Goal: Transaction & Acquisition: Purchase product/service

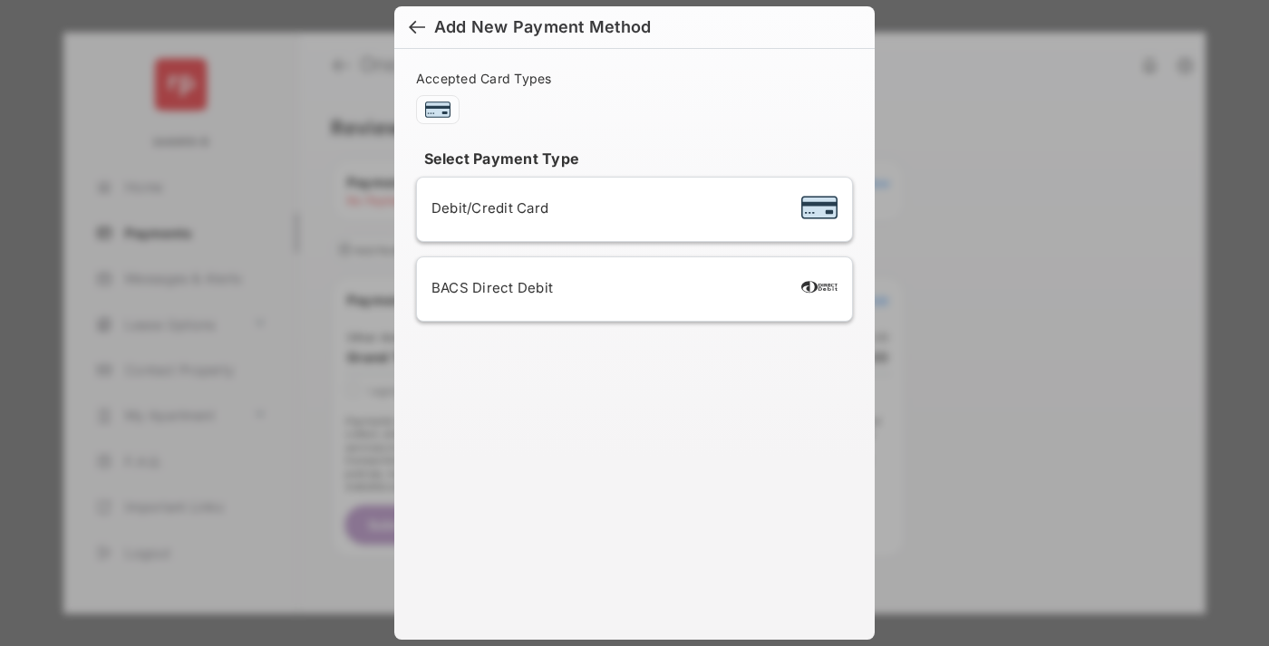
click at [631, 289] on div "BACS Direct Debit" at bounding box center [634, 289] width 406 height 34
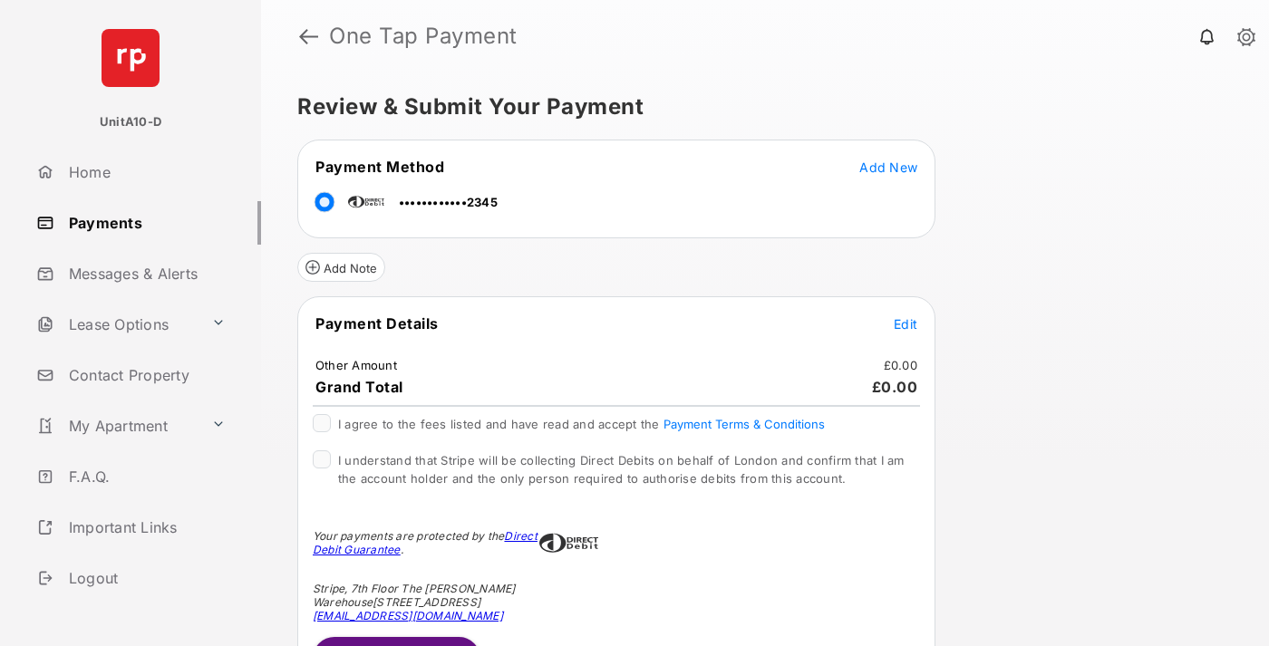
click at [905, 323] on span "Edit" at bounding box center [905, 323] width 24 height 15
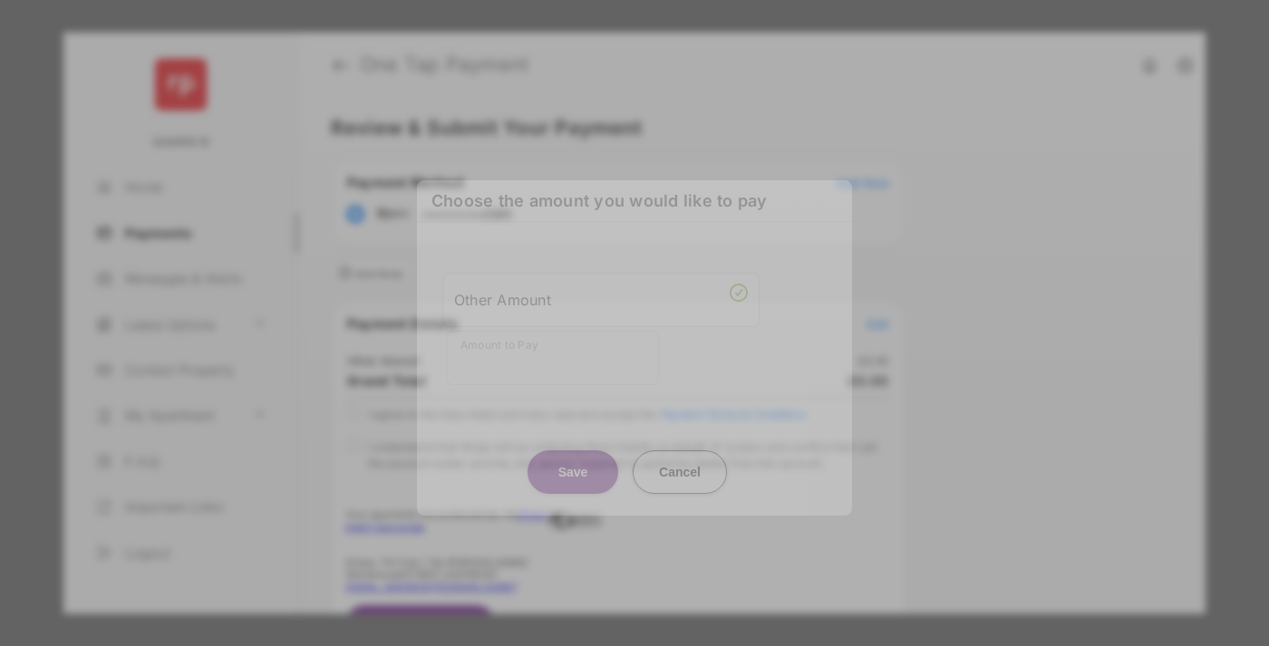
click at [601, 299] on div "Other Amount" at bounding box center [601, 300] width 294 height 31
type input "**"
click at [573, 457] on button "Save" at bounding box center [572, 471] width 91 height 43
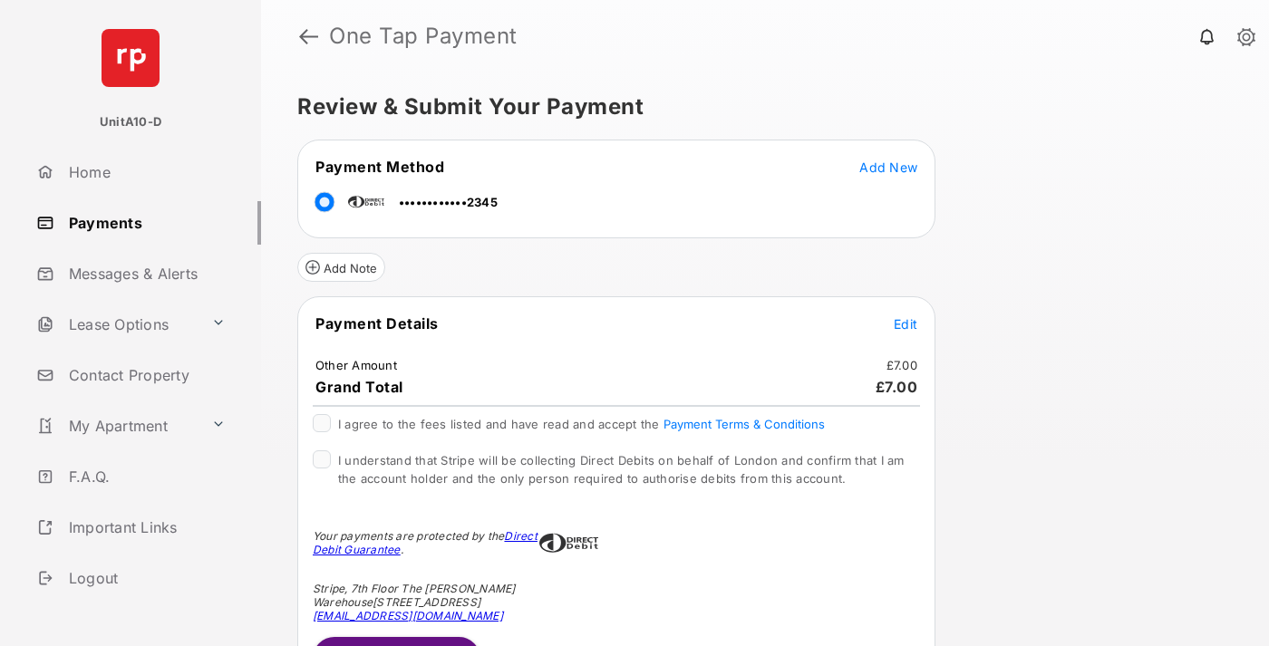
click at [905, 323] on span "Edit" at bounding box center [905, 323] width 24 height 15
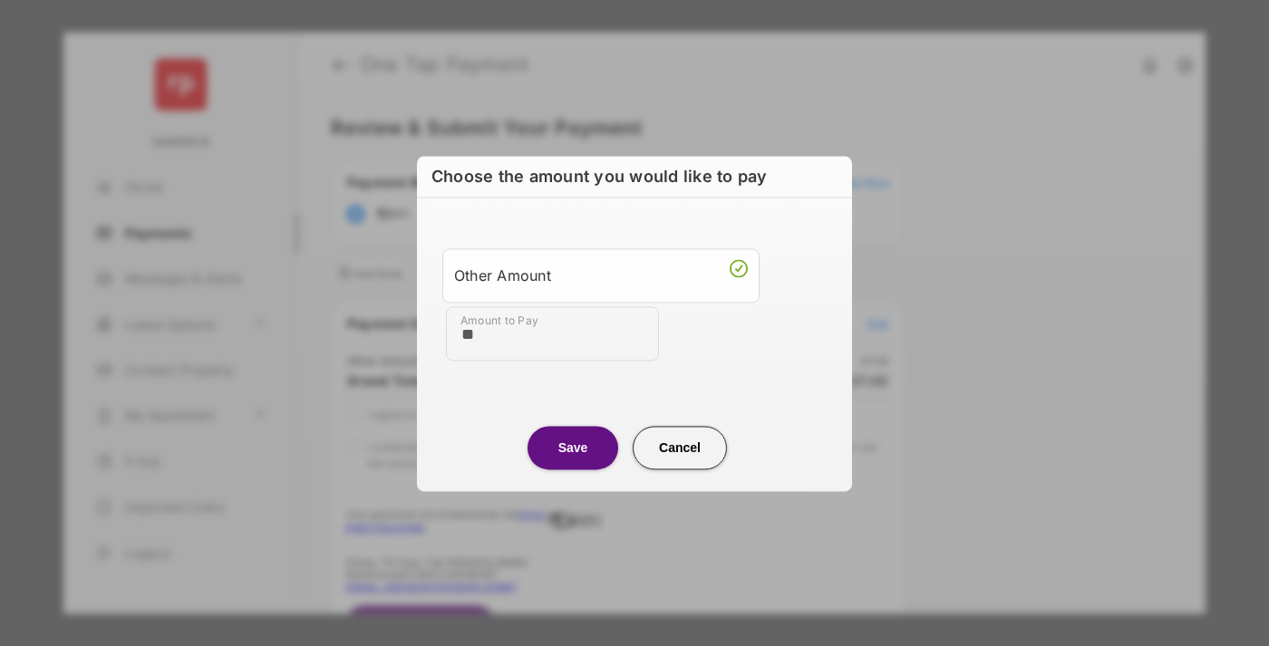
click at [573, 447] on button "Save" at bounding box center [572, 447] width 91 height 43
